Goal: Find specific page/section: Find specific page/section

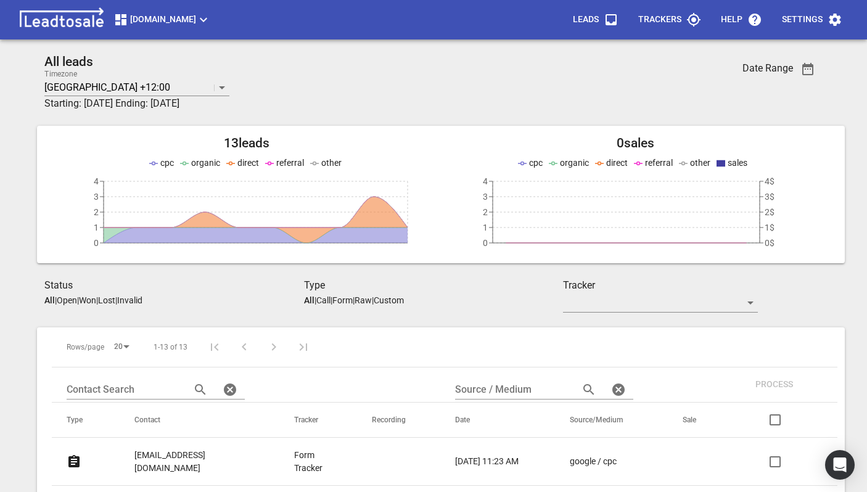
click at [191, 23] on span "[DOMAIN_NAME]" at bounding box center [161, 19] width 97 height 15
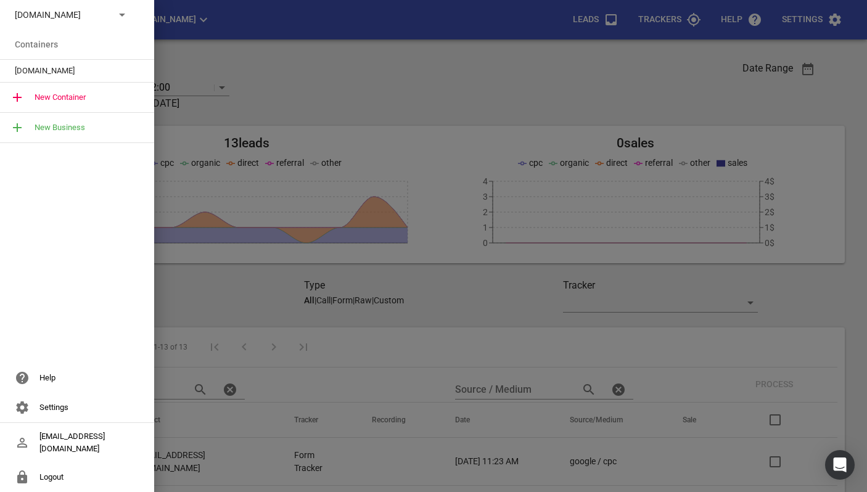
click at [133, 17] on div "[DOMAIN_NAME]" at bounding box center [77, 15] width 154 height 30
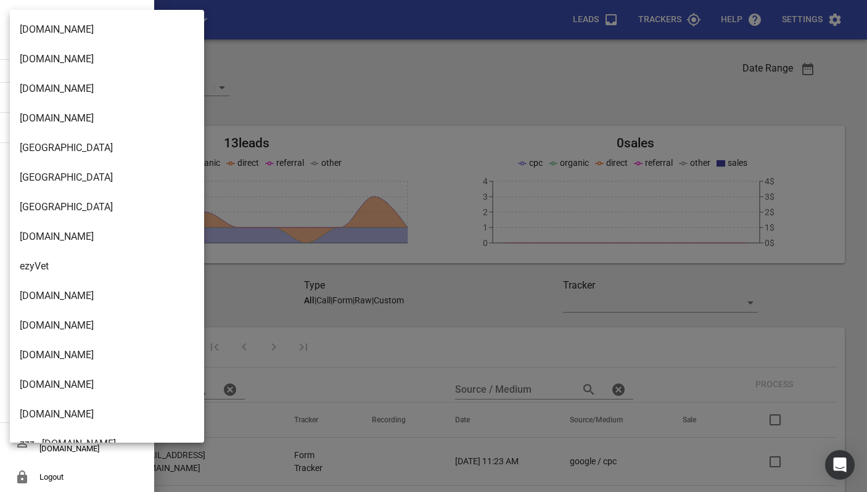
scroll to position [3754, 0]
